Goal: Find specific page/section: Find specific page/section

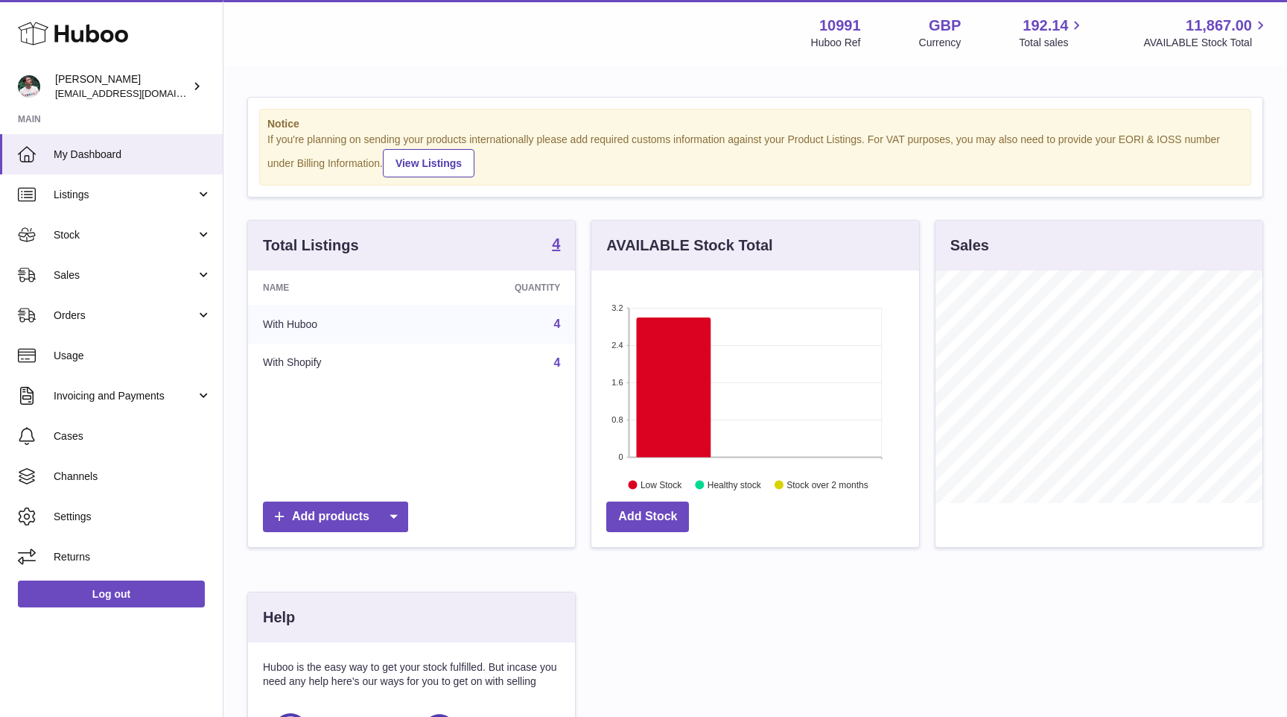
scroll to position [232, 327]
click at [118, 235] on span "Stock" at bounding box center [125, 235] width 142 height 14
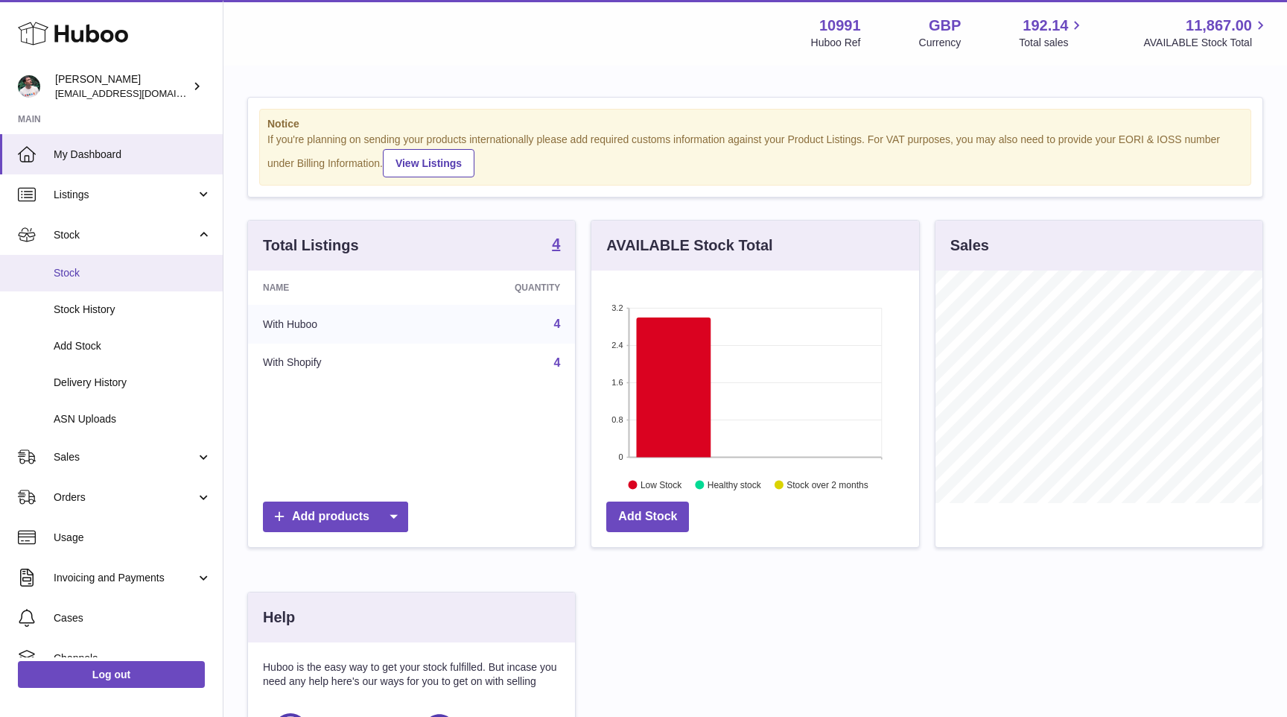
click at [101, 271] on span "Stock" at bounding box center [133, 273] width 158 height 14
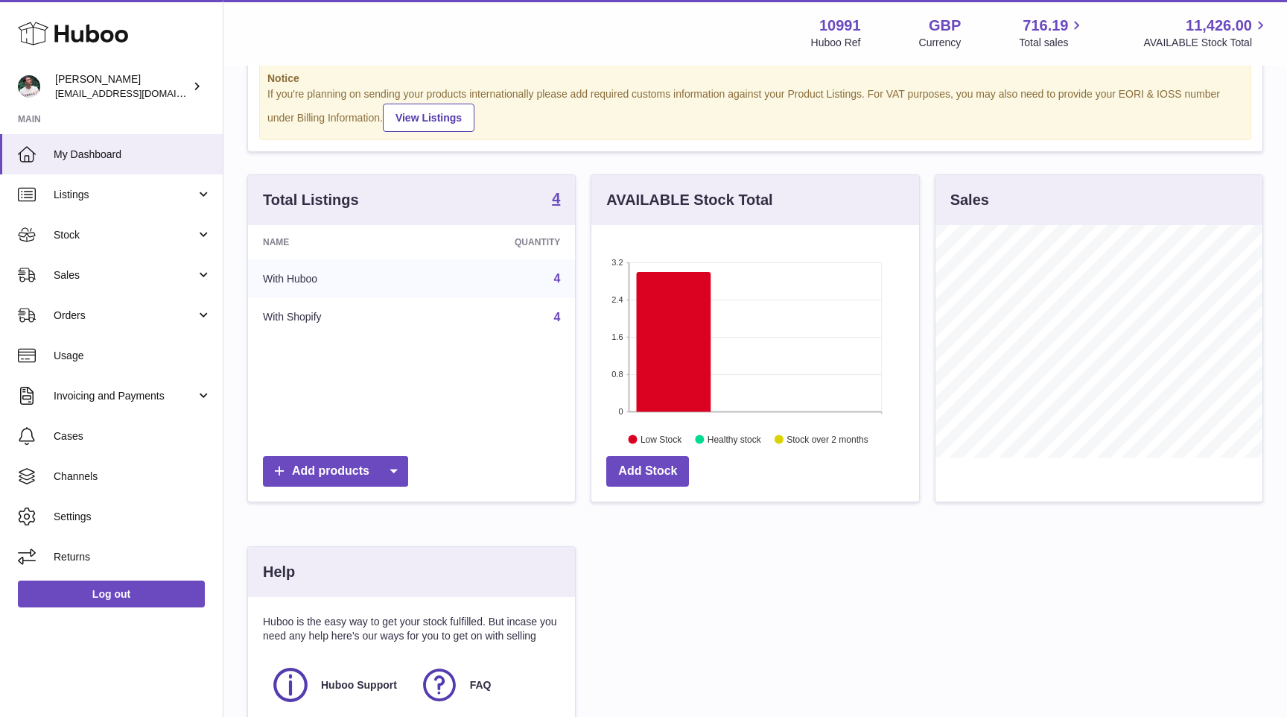
scroll to position [64, 0]
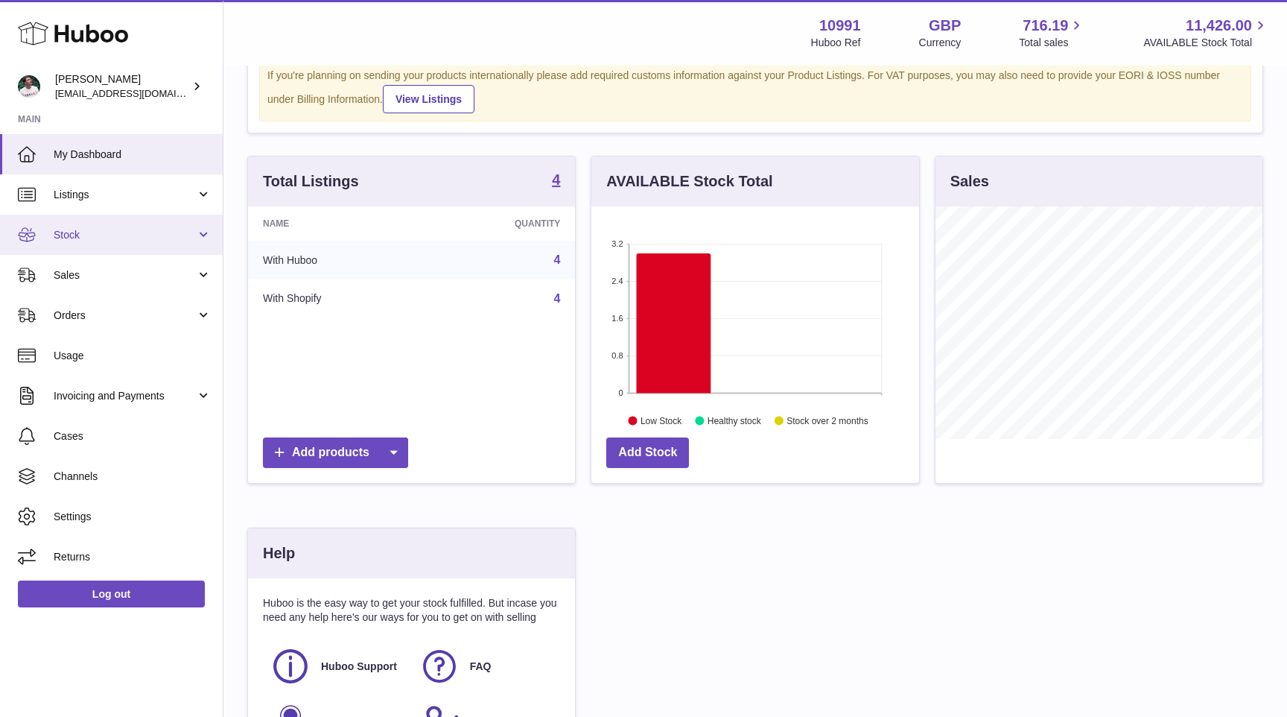
click at [159, 253] on link "Stock" at bounding box center [111, 235] width 223 height 40
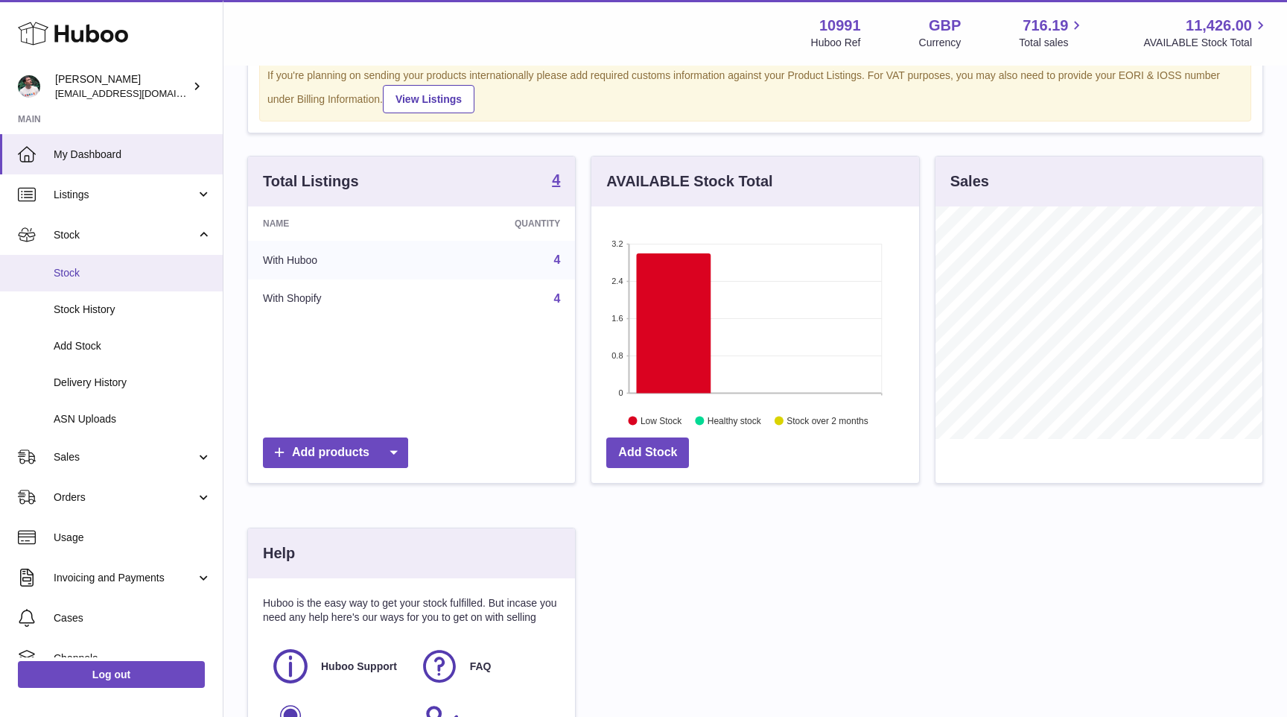
click at [145, 276] on span "Stock" at bounding box center [133, 273] width 158 height 14
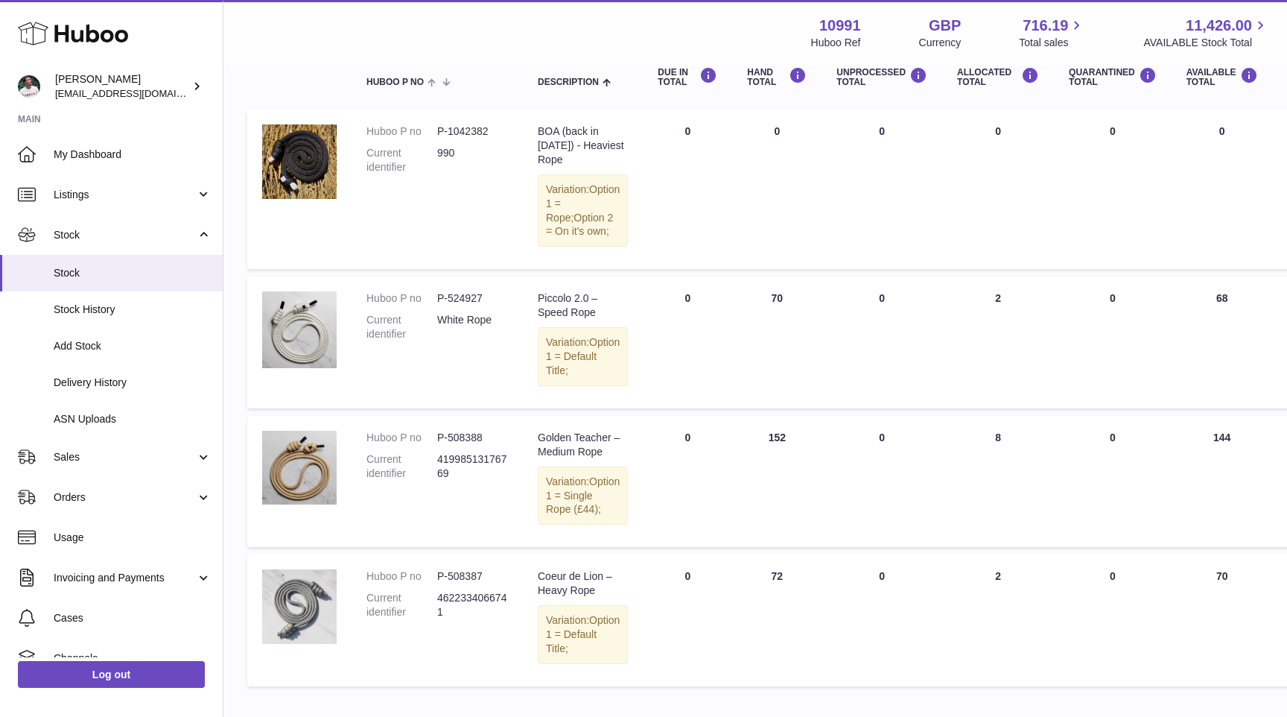
scroll to position [158, 0]
